Goal: Transaction & Acquisition: Subscribe to service/newsletter

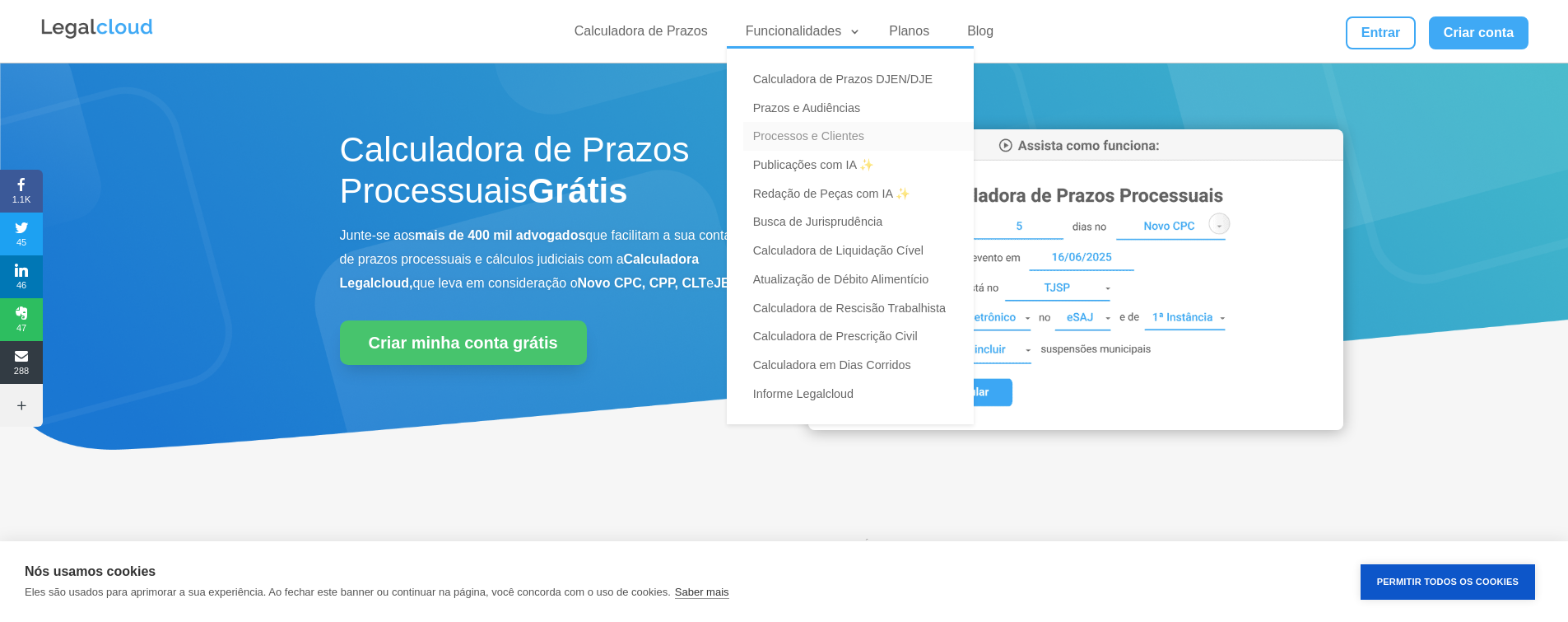
click at [856, 139] on link "Processos e Clientes" at bounding box center [858, 136] width 230 height 29
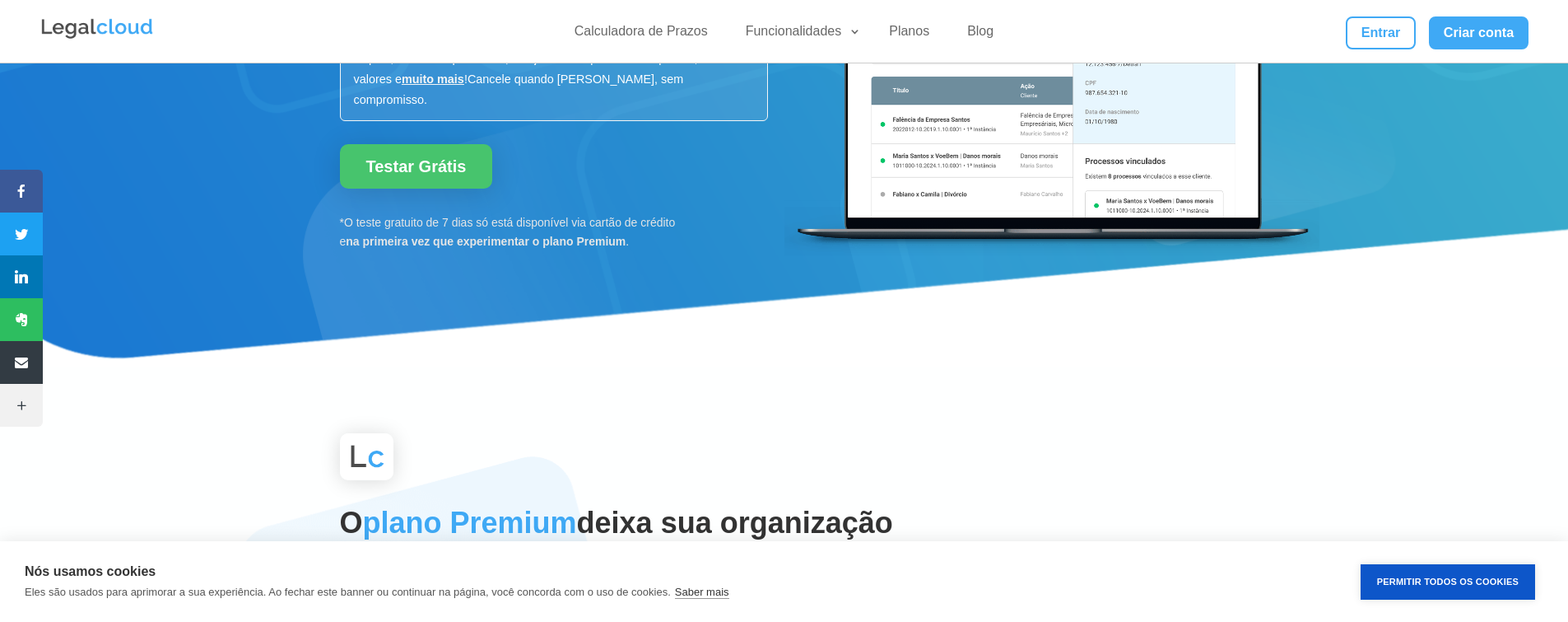
scroll to position [659, 0]
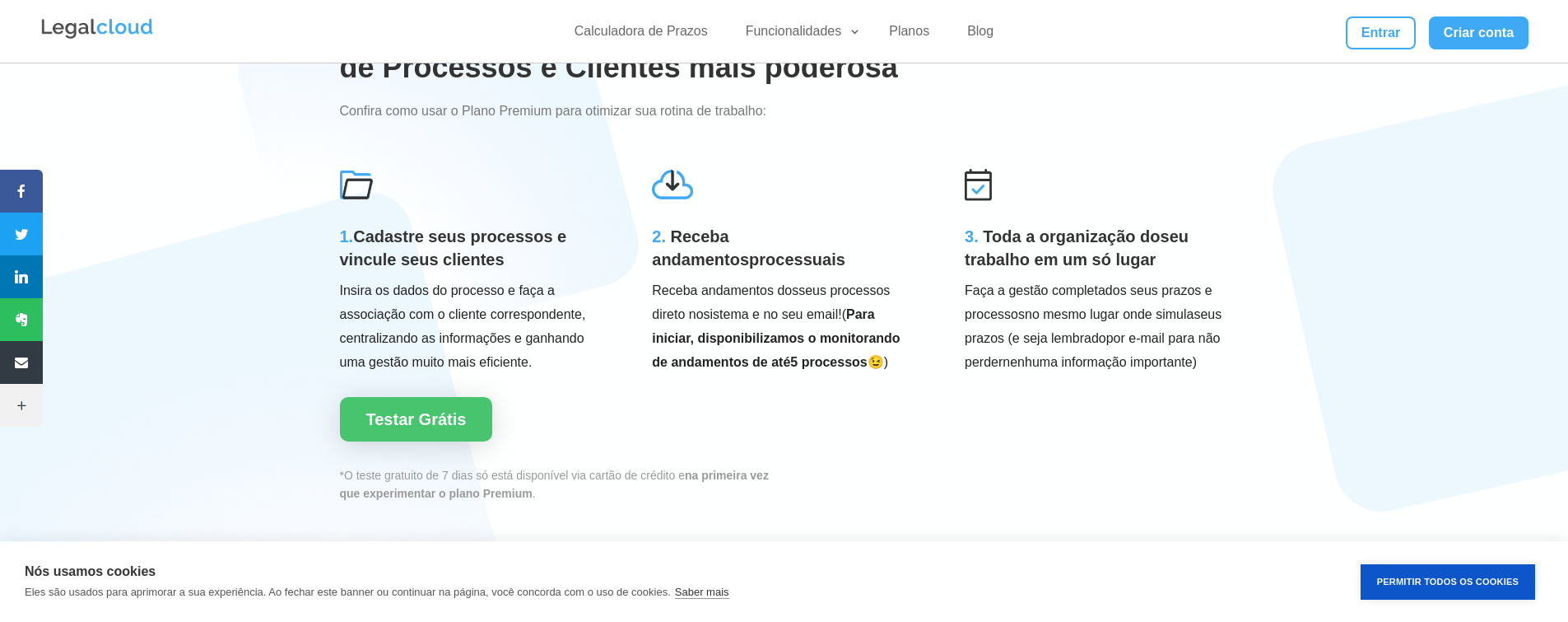
click at [829, 355] on strong "5 processos" at bounding box center [828, 362] width 76 height 14
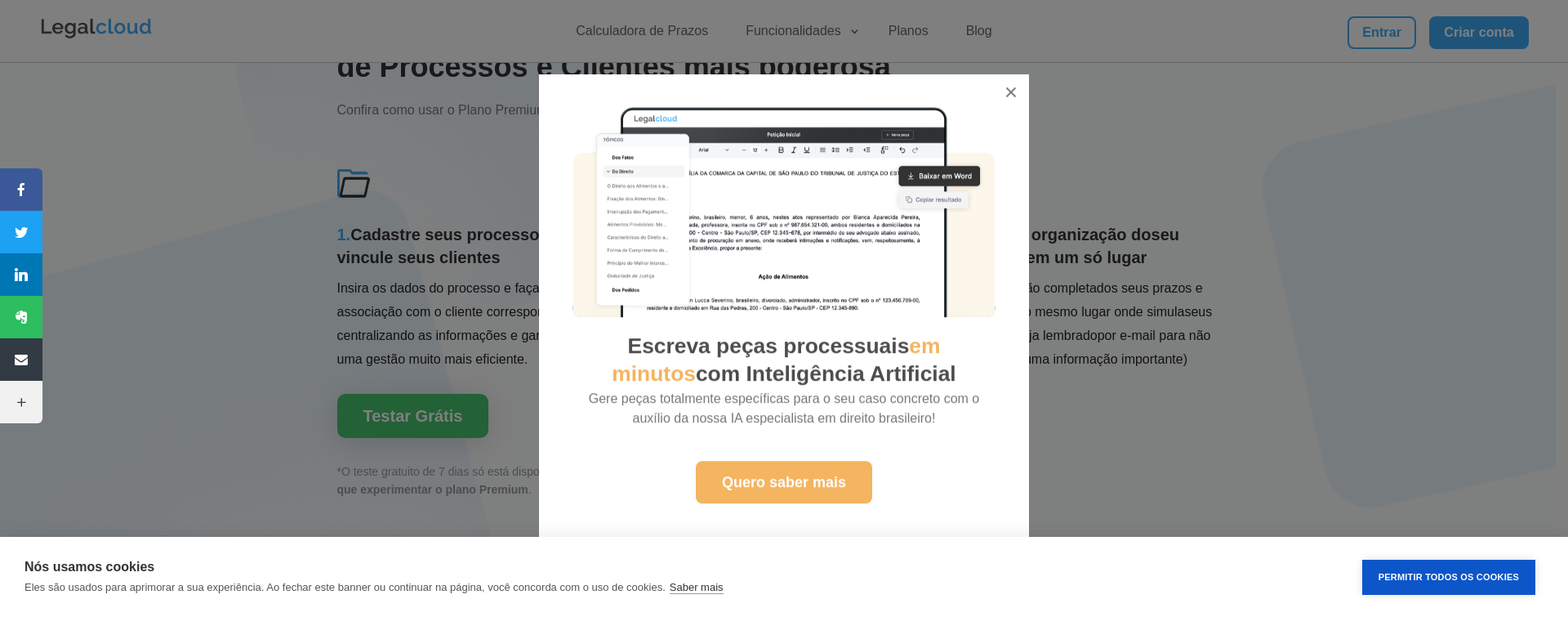
click at [1092, 200] on div "Escreva peças processuais em minutos com Inteligência Artificial Gere peças tot…" at bounding box center [784, 308] width 1555 height 500
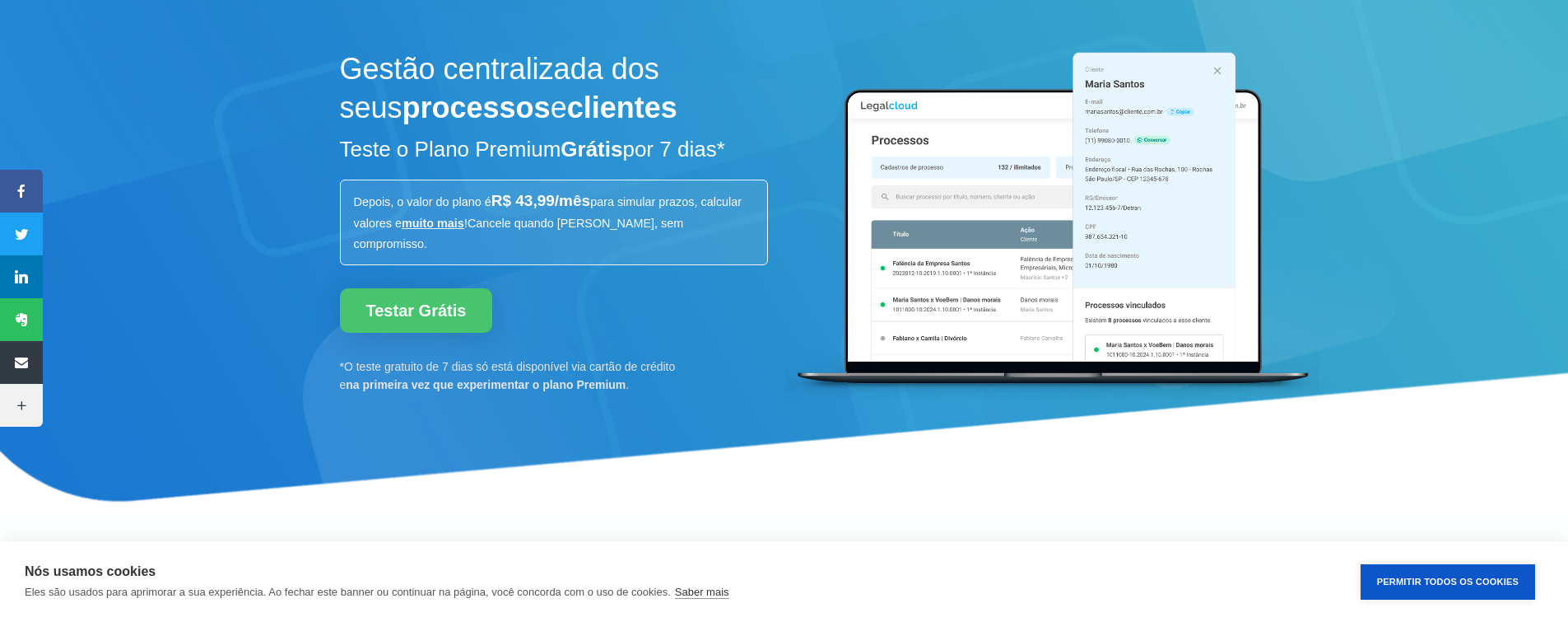
scroll to position [0, 0]
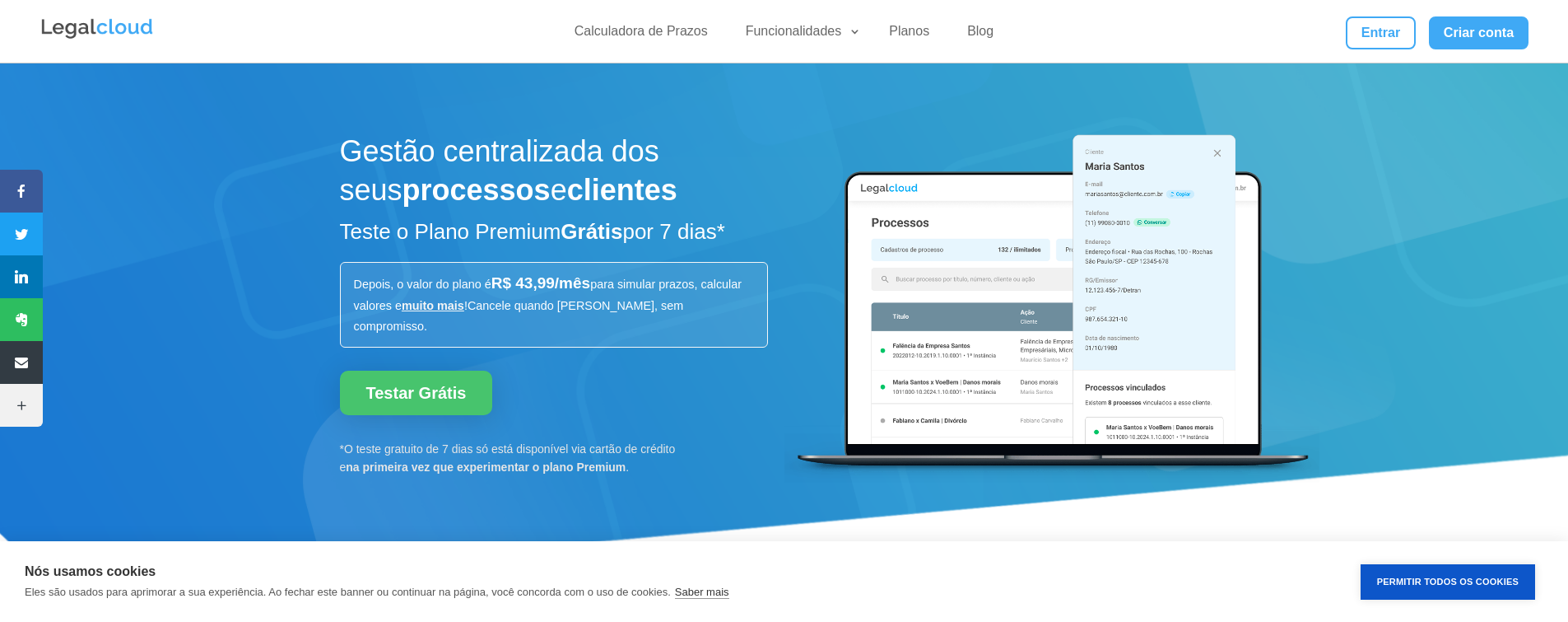
click at [833, 20] on ul "Calculadora de Prazos Funcionalidades Calculadora de Prazos DJEN/DJE Prazos e A…" at bounding box center [784, 32] width 457 height 31
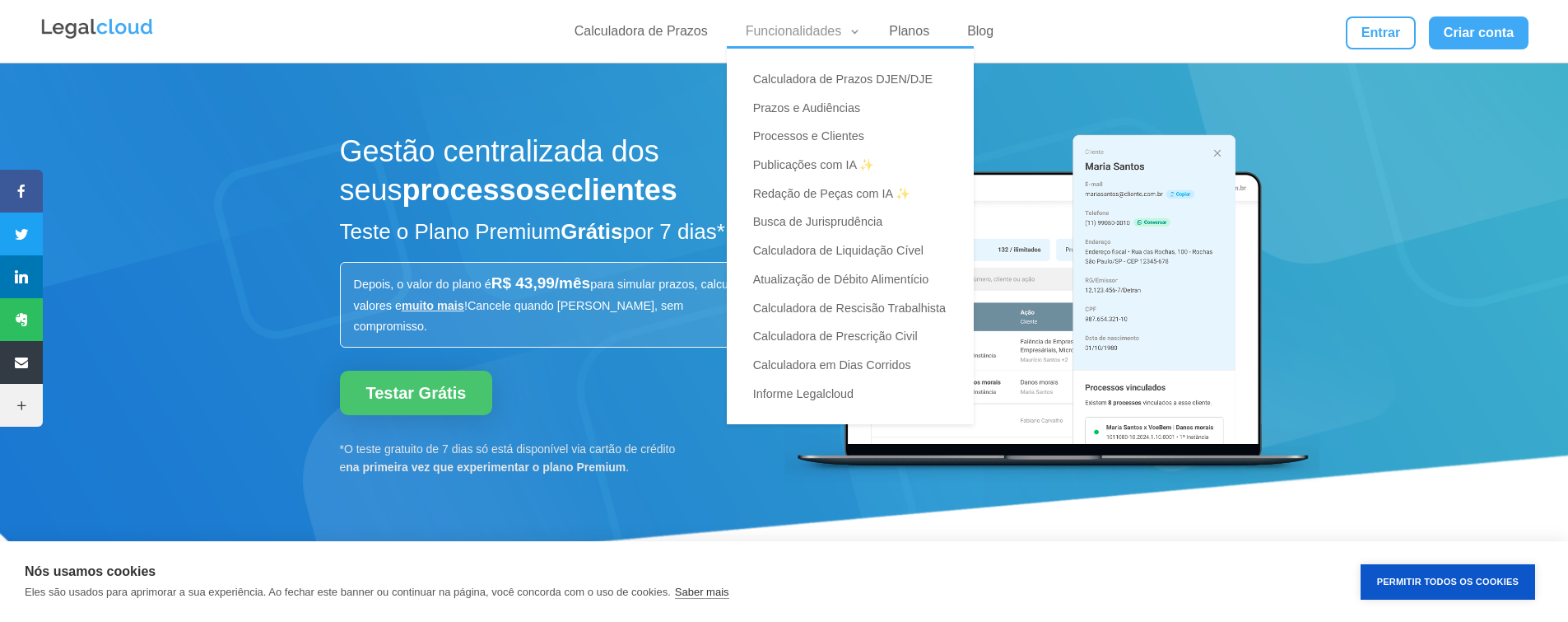
click at [849, 28] on link "Funcionalidades" at bounding box center [798, 35] width 126 height 24
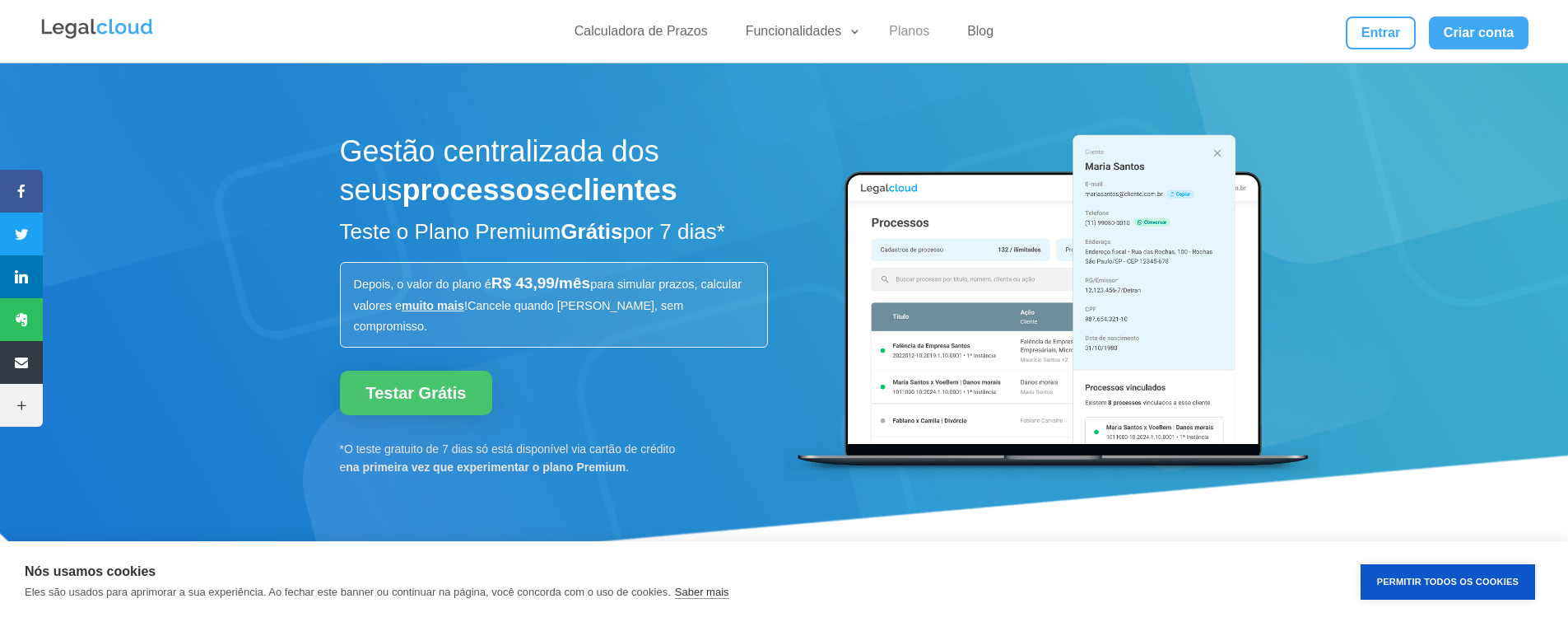
click at [900, 28] on link "Planos" at bounding box center [909, 35] width 60 height 24
